Goal: Book appointment/travel/reservation

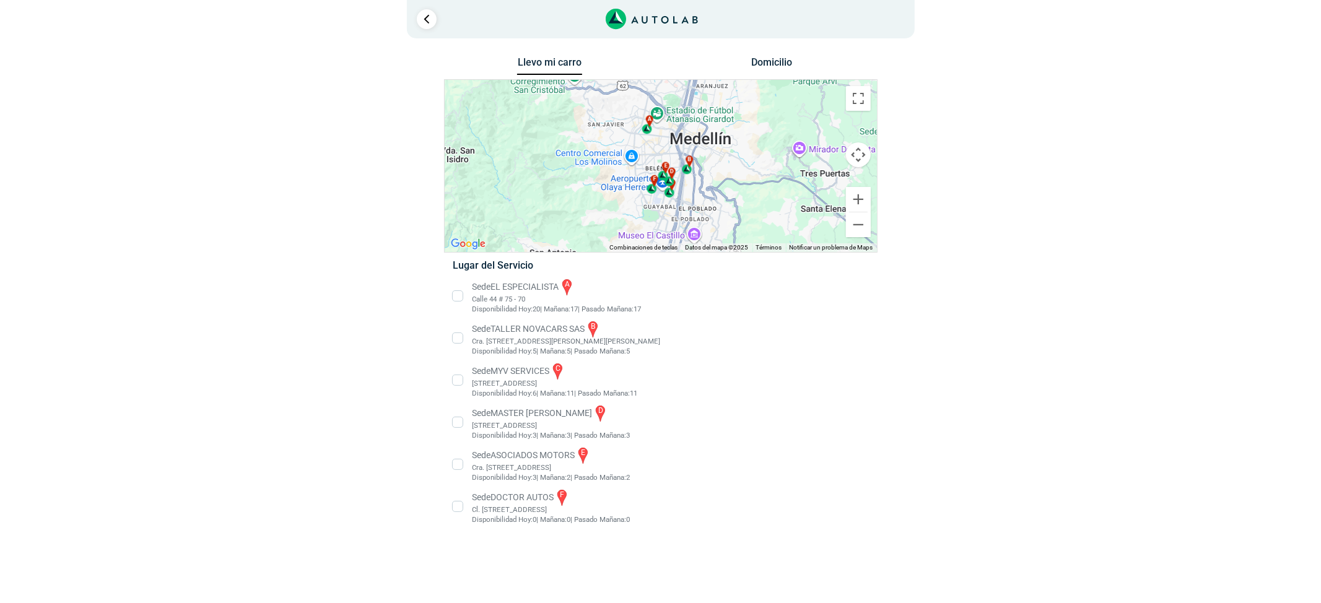
click at [522, 409] on li "Sede MASTER MOTRIZ d [STREET_ADDRESS]" at bounding box center [661, 422] width 434 height 37
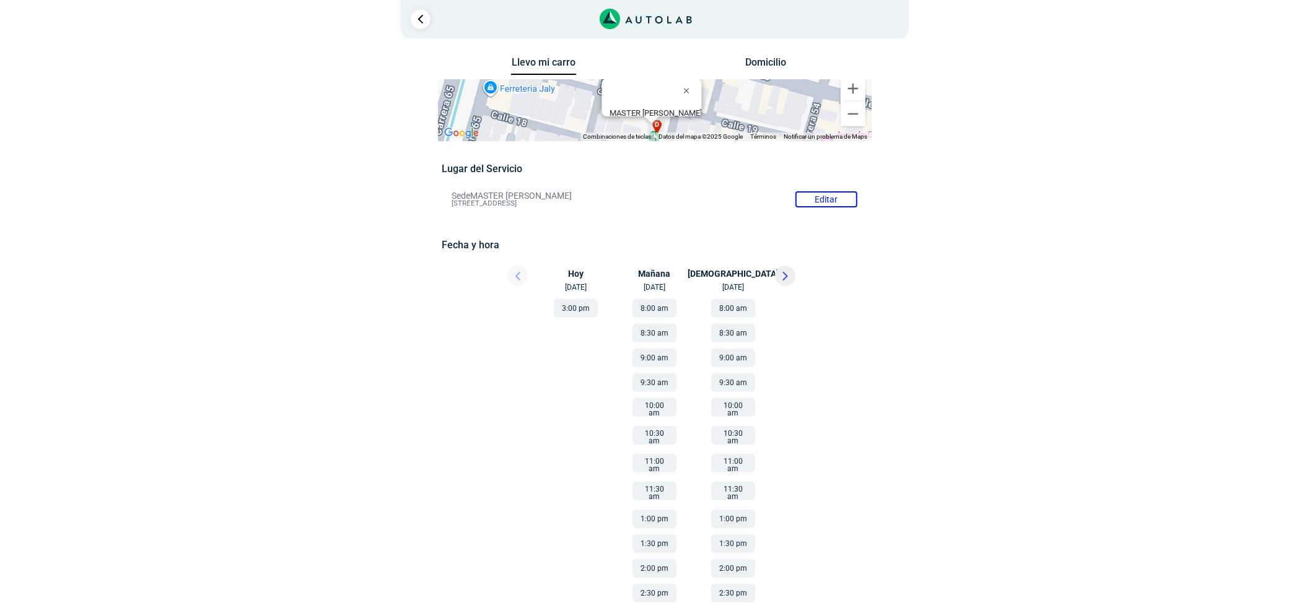
click at [793, 276] on button at bounding box center [785, 276] width 20 height 20
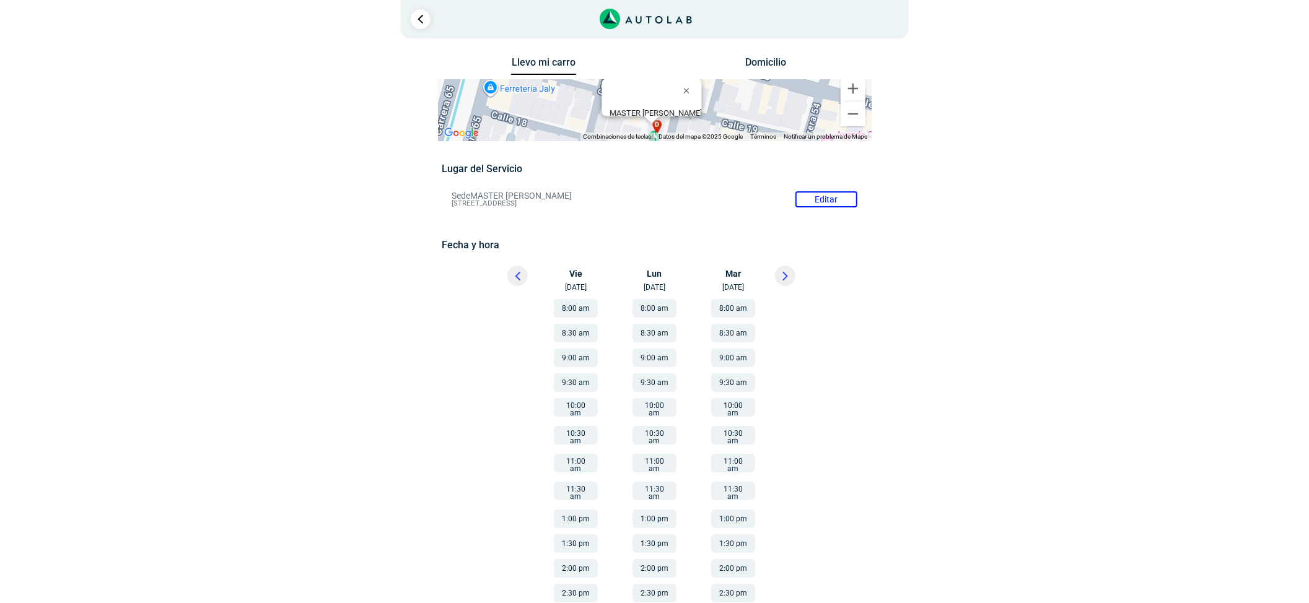
click at [528, 271] on div at bounding box center [507, 279] width 74 height 27
click at [523, 271] on button at bounding box center [517, 276] width 20 height 20
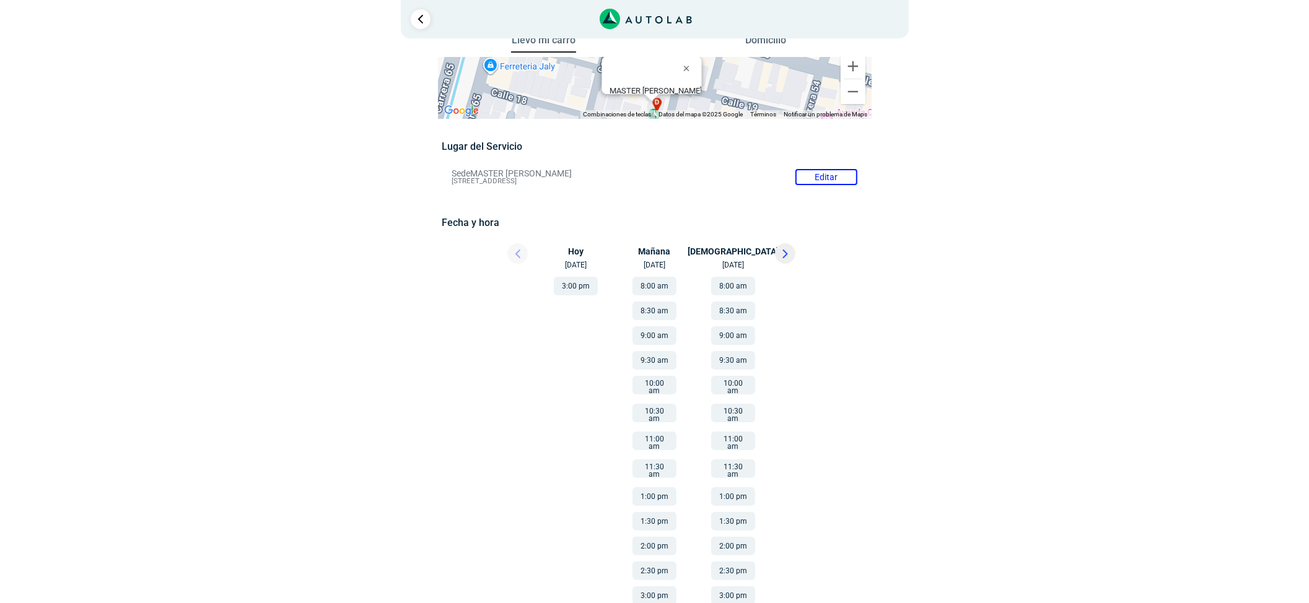
scroll to position [28, 0]
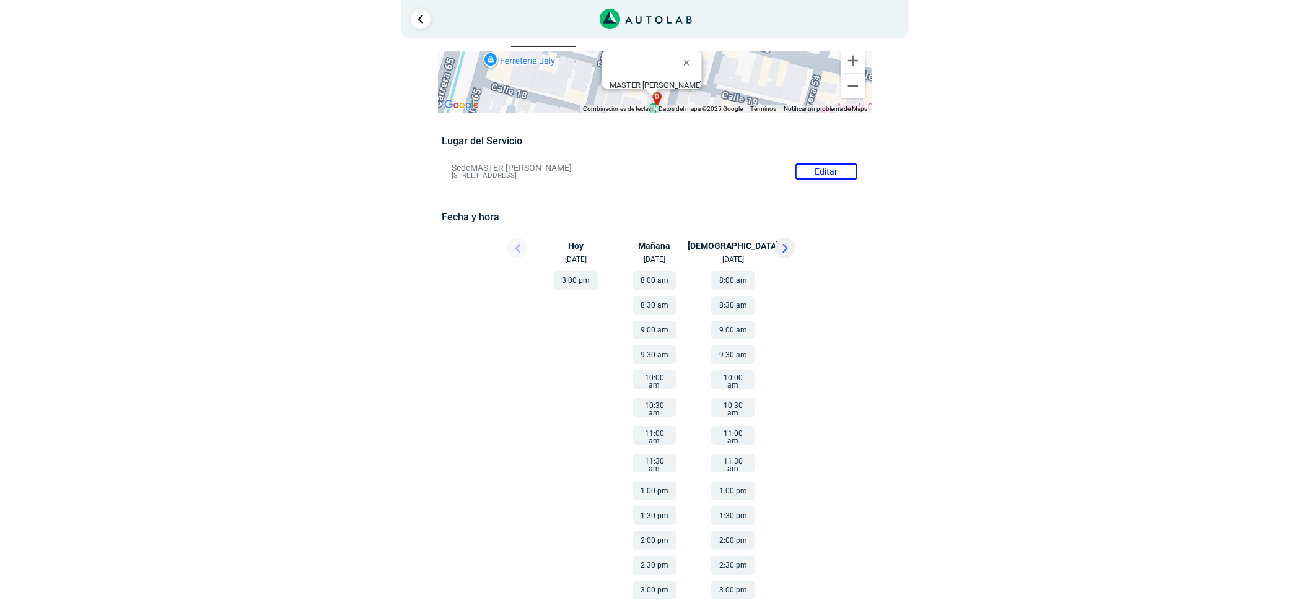
click at [660, 484] on button "1:00 pm" at bounding box center [654, 491] width 44 height 19
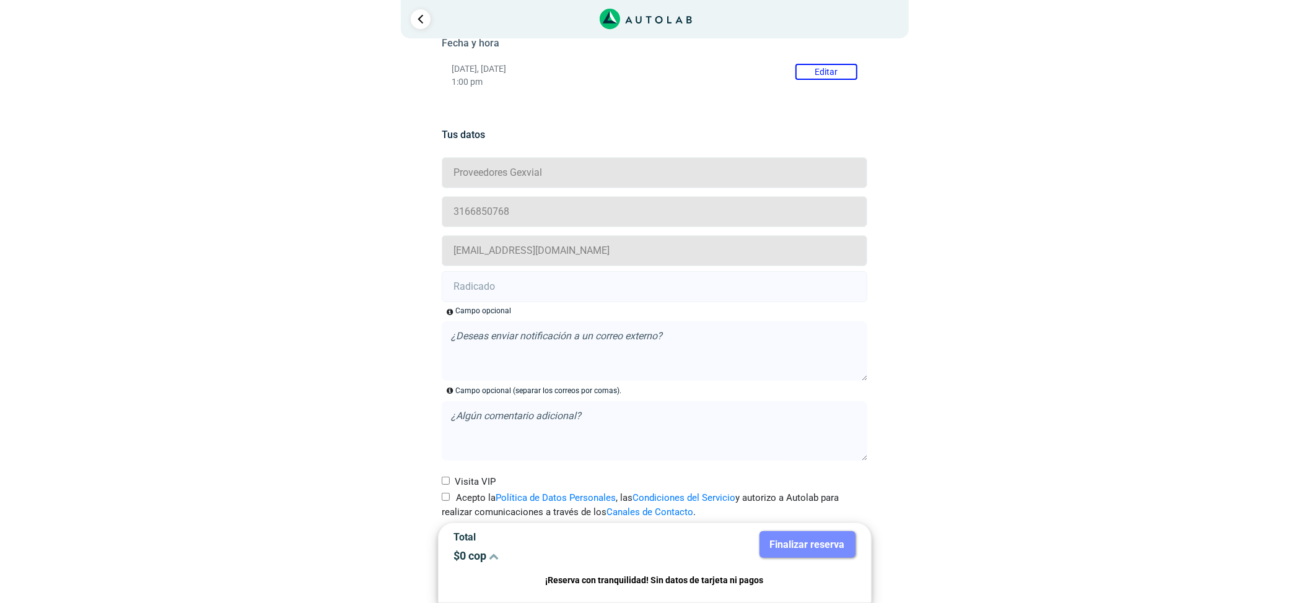
scroll to position [224, 0]
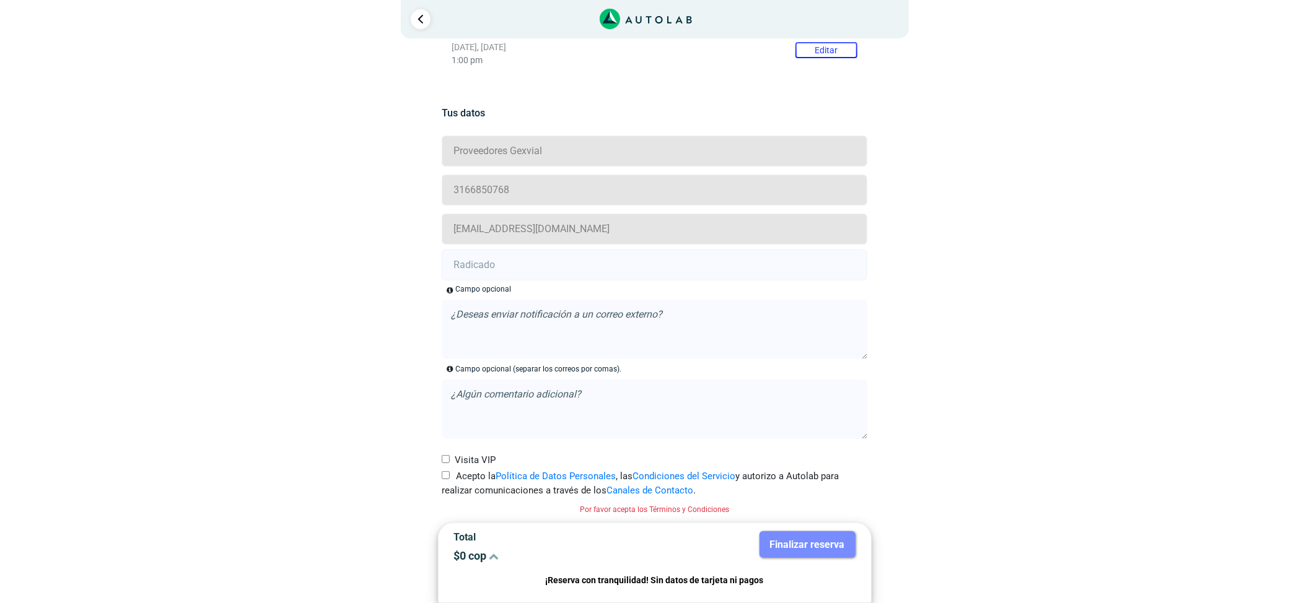
click at [446, 477] on input "Acepto la Política de Datos Personales , las Condiciones del Servicio y autoriz…" at bounding box center [446, 475] width 8 height 8
checkbox input "true"
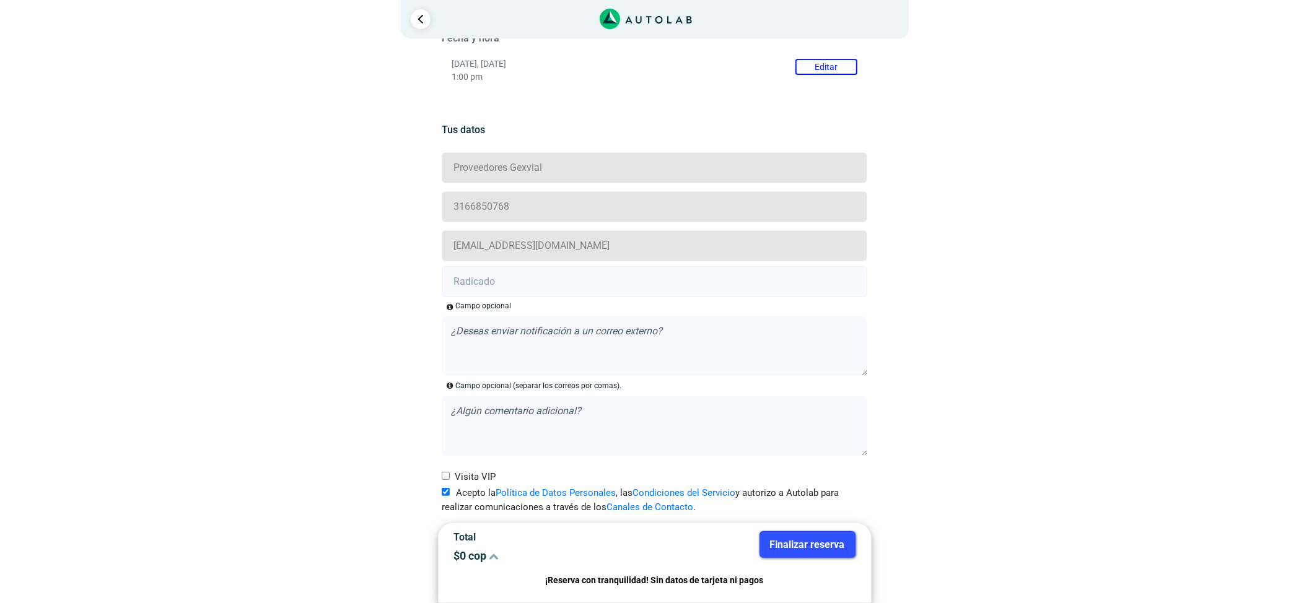
click at [474, 274] on input "text" at bounding box center [655, 281] width 426 height 31
paste input "16028046 - 16028045"
type input "16028046 - 16028045"
click at [796, 533] on button "Finalizar reserva" at bounding box center [807, 544] width 96 height 27
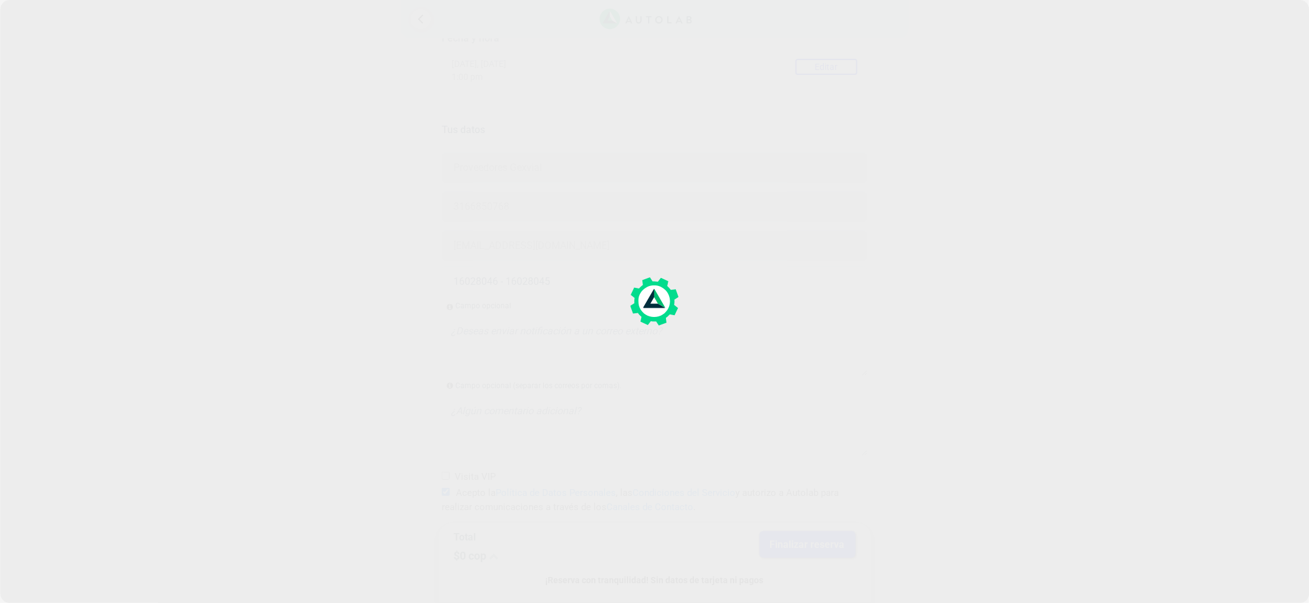
scroll to position [0, 0]
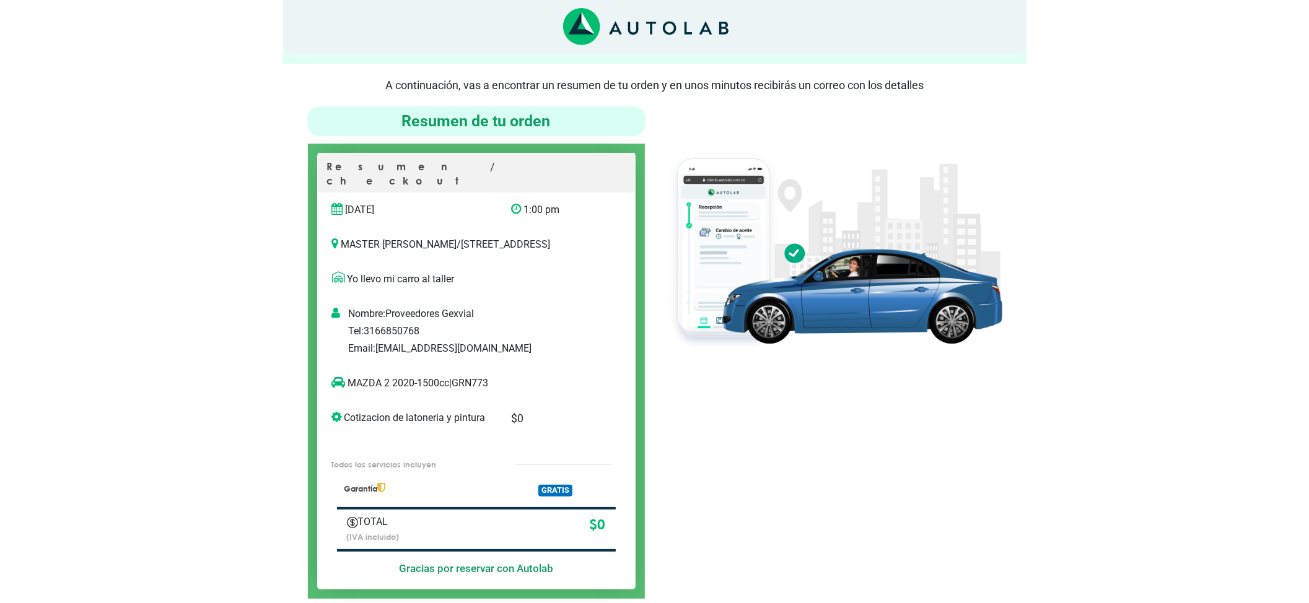
scroll to position [82, 0]
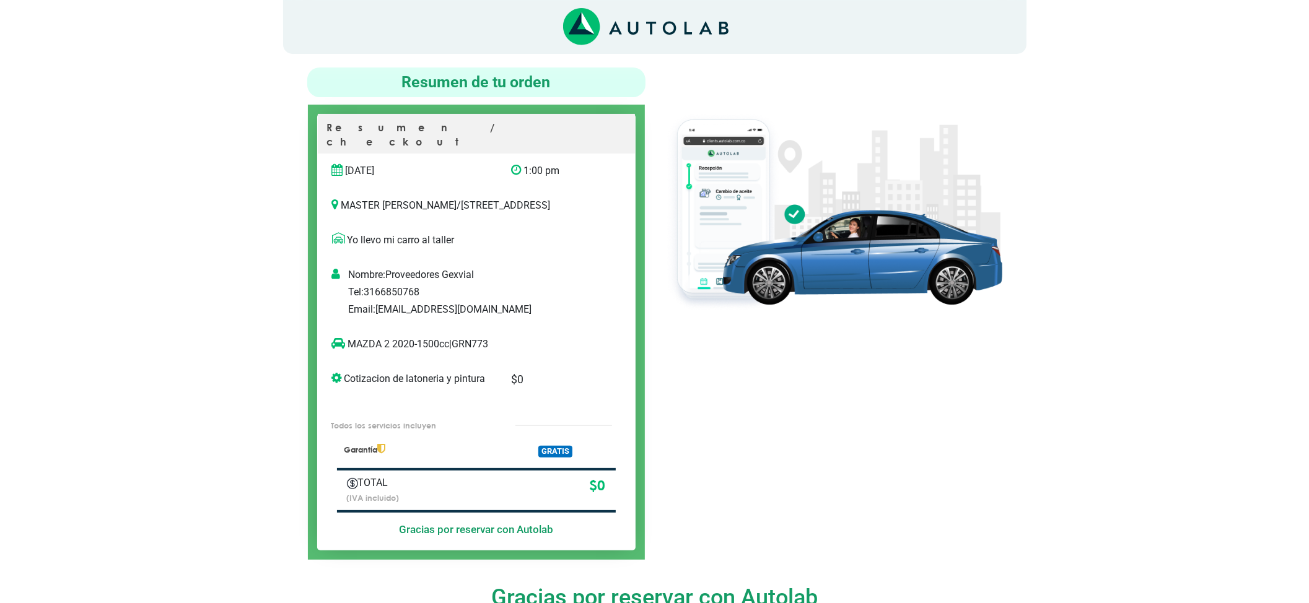
click at [488, 344] on p "MAZDA 2 2020-1500cc | GRN773" at bounding box center [463, 344] width 263 height 15
copy p "GRN773"
drag, startPoint x: 389, startPoint y: 349, endPoint x: 16, endPoint y: 372, distance: 373.6
click at [357, 361] on div "MAZDA 2 2020-1500cc | GRN773" at bounding box center [464, 349] width 282 height 25
